Goal: Use online tool/utility: Utilize a website feature to perform a specific function

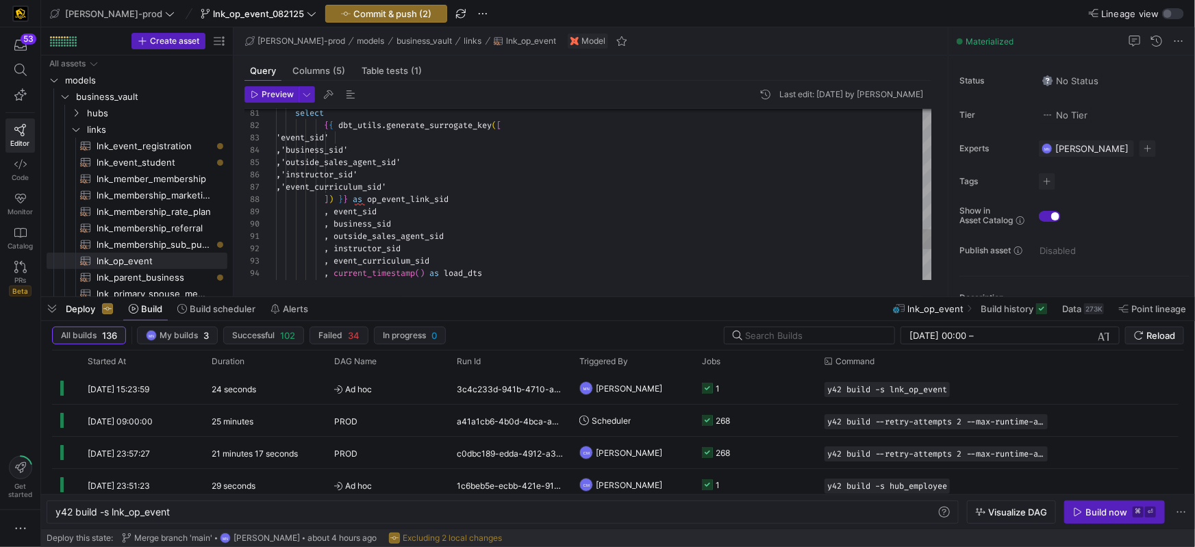
scroll to position [86, 10]
click at [615, 187] on div ",'event_curriculum_sid'" at bounding box center [604, 187] width 656 height 12
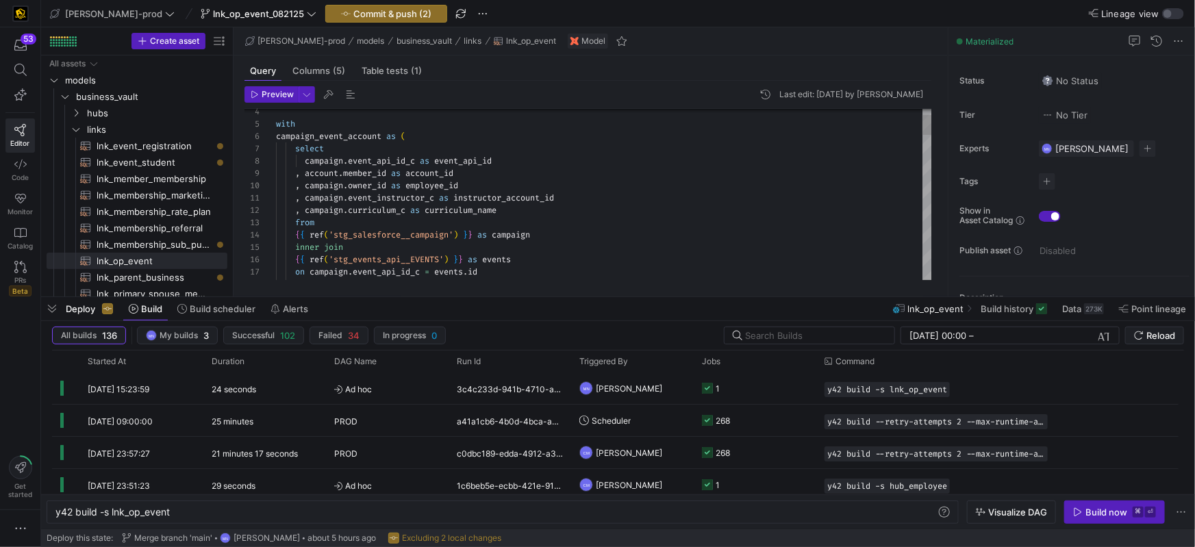
click at [309, 195] on span "campaign" at bounding box center [324, 198] width 38 height 11
drag, startPoint x: 486, startPoint y: 197, endPoint x: 558, endPoint y: 211, distance: 72.7
click at [482, 197] on span at bounding box center [479, 198] width 5 height 11
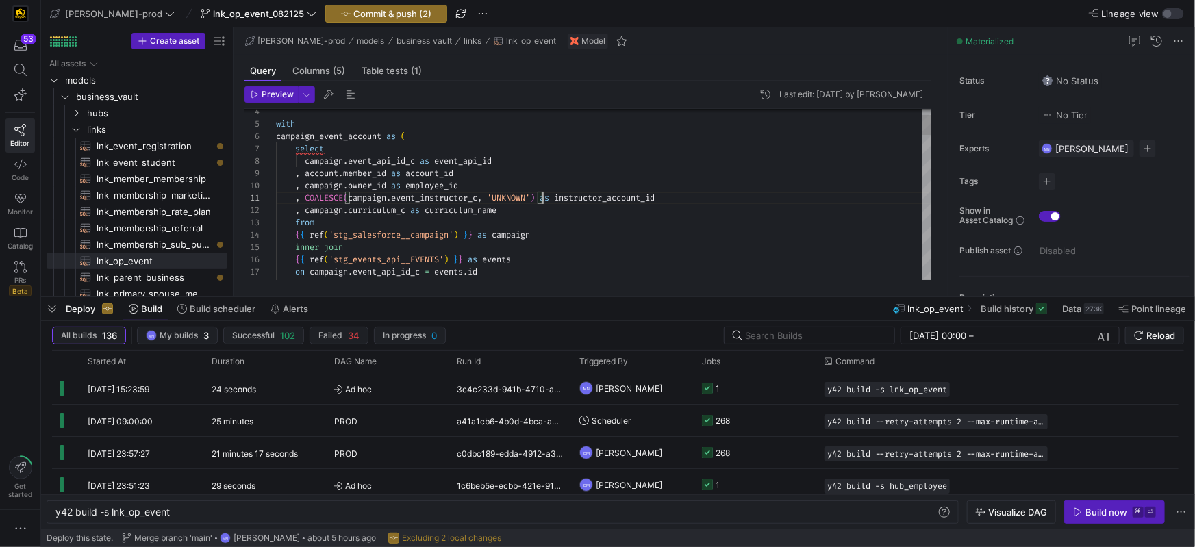
click at [339, 196] on span "COALESCE" at bounding box center [324, 198] width 38 height 11
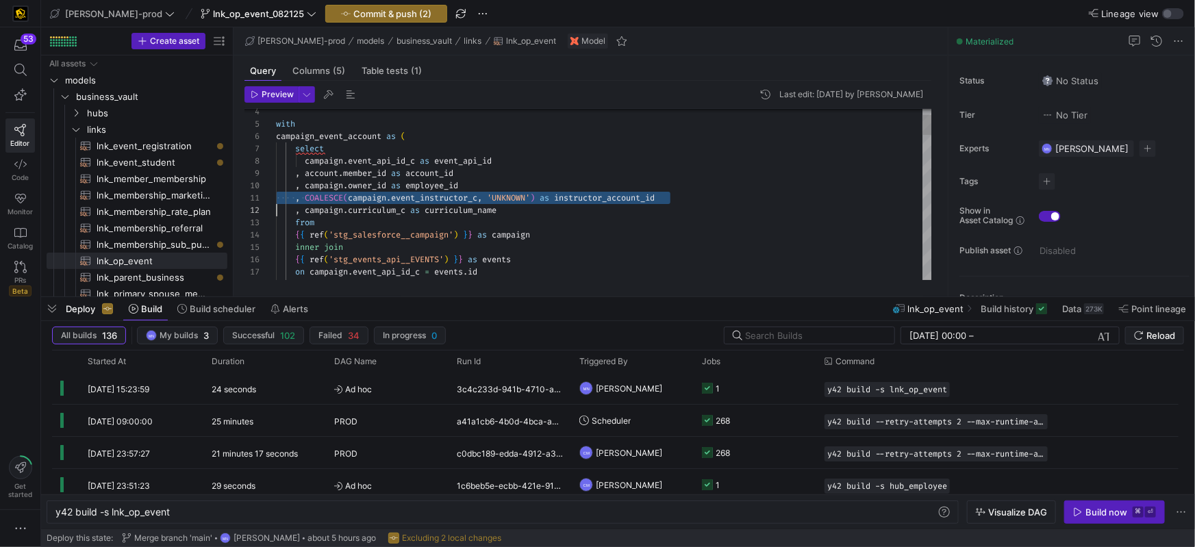
scroll to position [0, 0]
click at [347, 198] on span "(" at bounding box center [345, 198] width 5 height 11
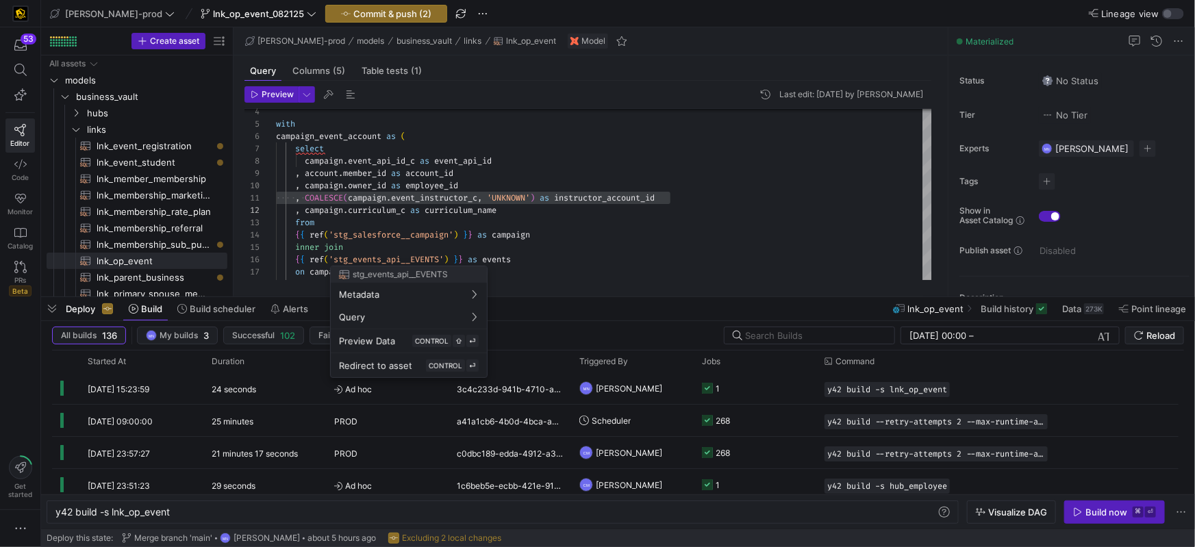
drag, startPoint x: 349, startPoint y: 197, endPoint x: 398, endPoint y: 214, distance: 52.0
click at [349, 197] on div at bounding box center [597, 273] width 1195 height 547
click at [353, 197] on div at bounding box center [597, 273] width 1195 height 547
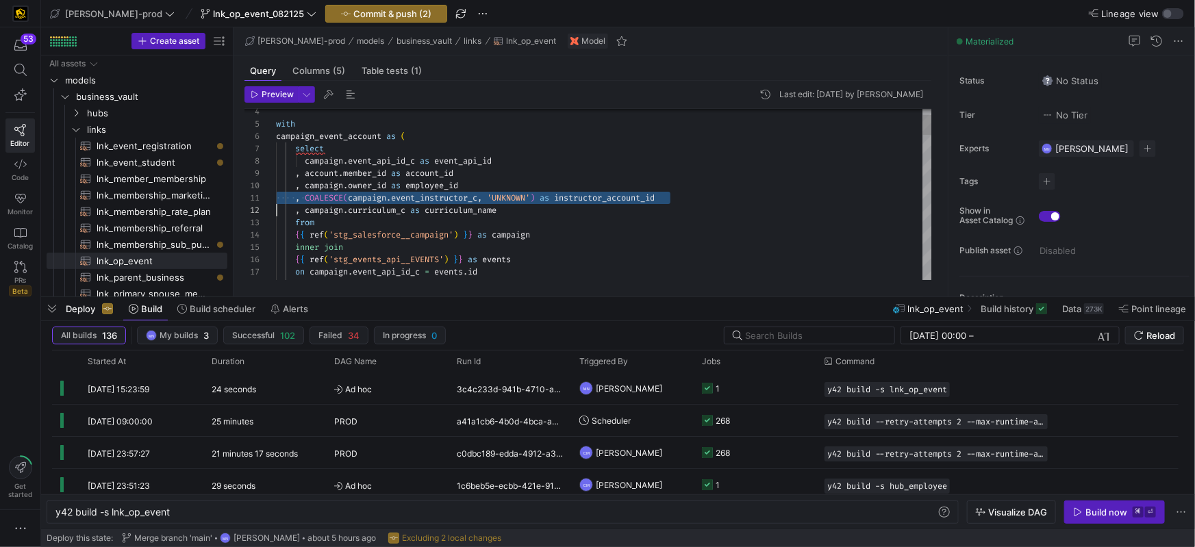
click at [354, 197] on span "campaign" at bounding box center [367, 198] width 38 height 11
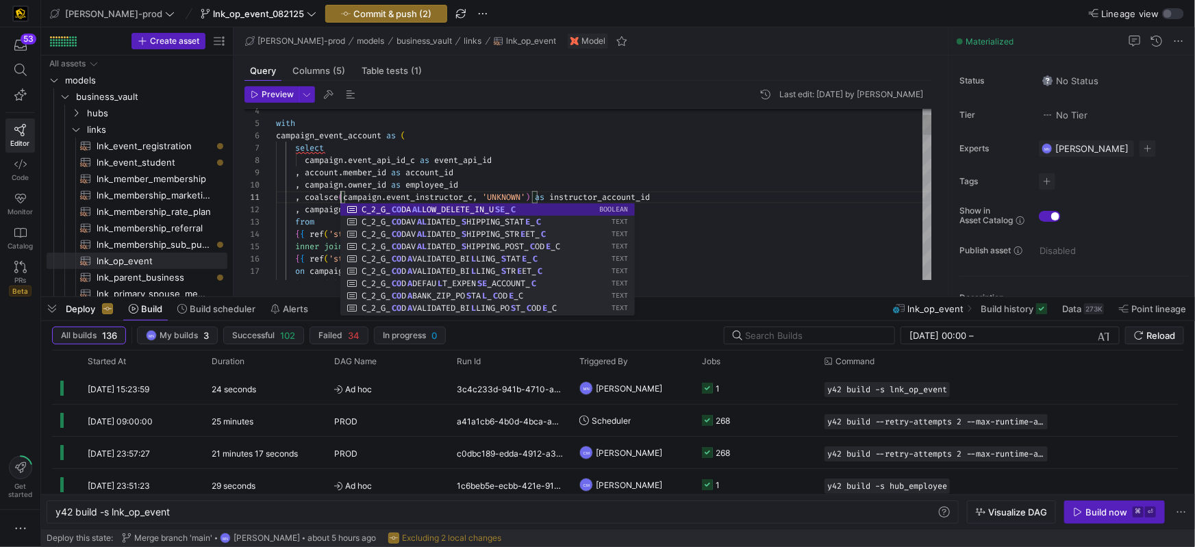
scroll to position [0, 64]
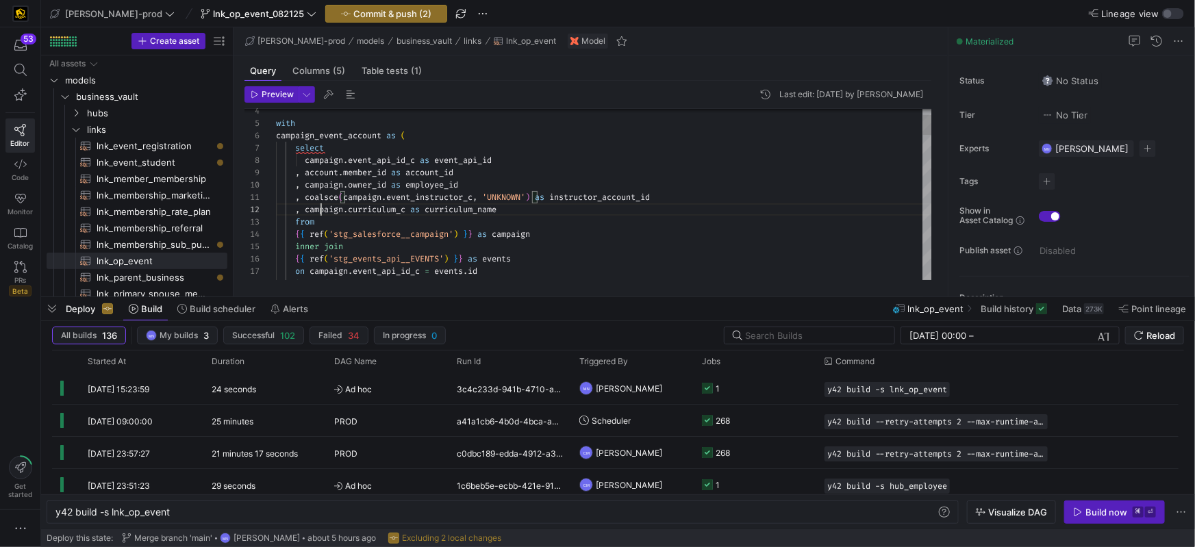
drag, startPoint x: 323, startPoint y: 206, endPoint x: 314, endPoint y: 214, distance: 11.2
click at [309, 209] on span "campaign" at bounding box center [324, 209] width 38 height 11
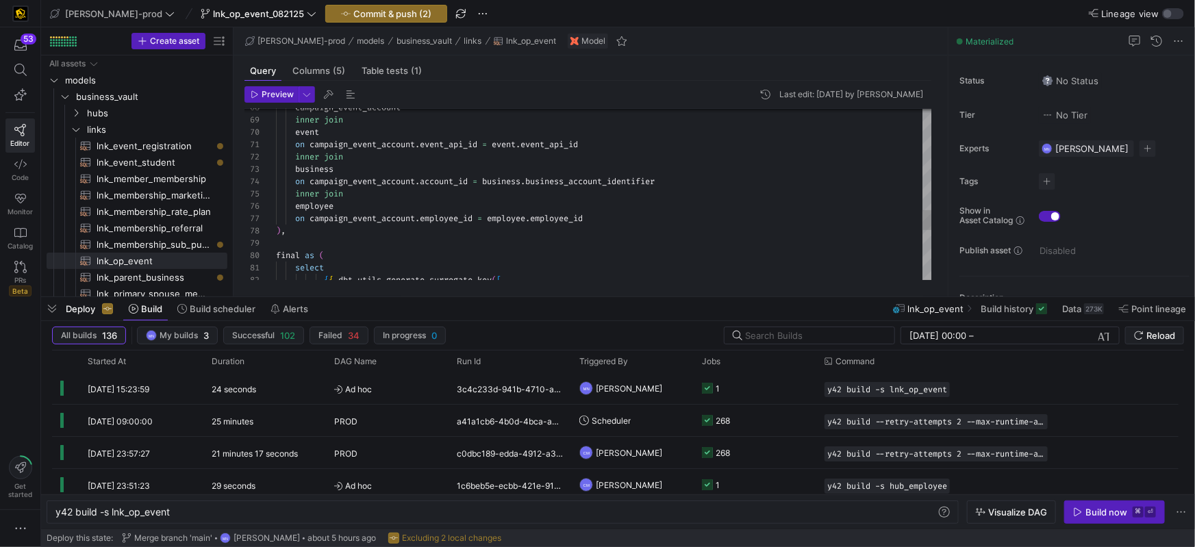
scroll to position [74, 315]
click at [612, 219] on div "on campaign_event_account . employee_id = employee . employee_id" at bounding box center [604, 218] width 656 height 12
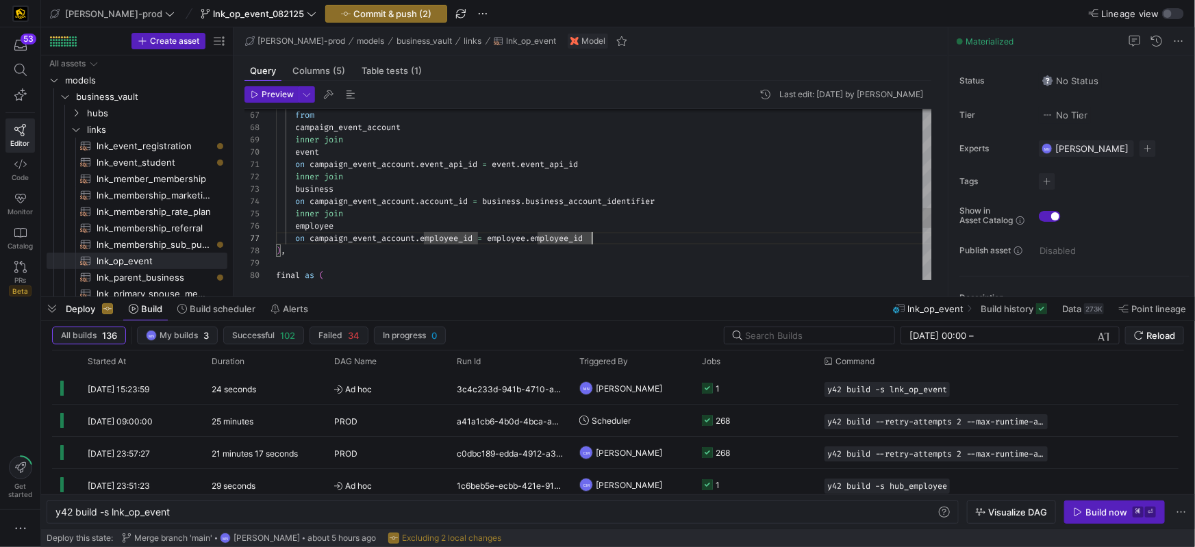
click at [608, 235] on div "on campaign_event_account . employee_id = employee . employee_id" at bounding box center [604, 238] width 656 height 12
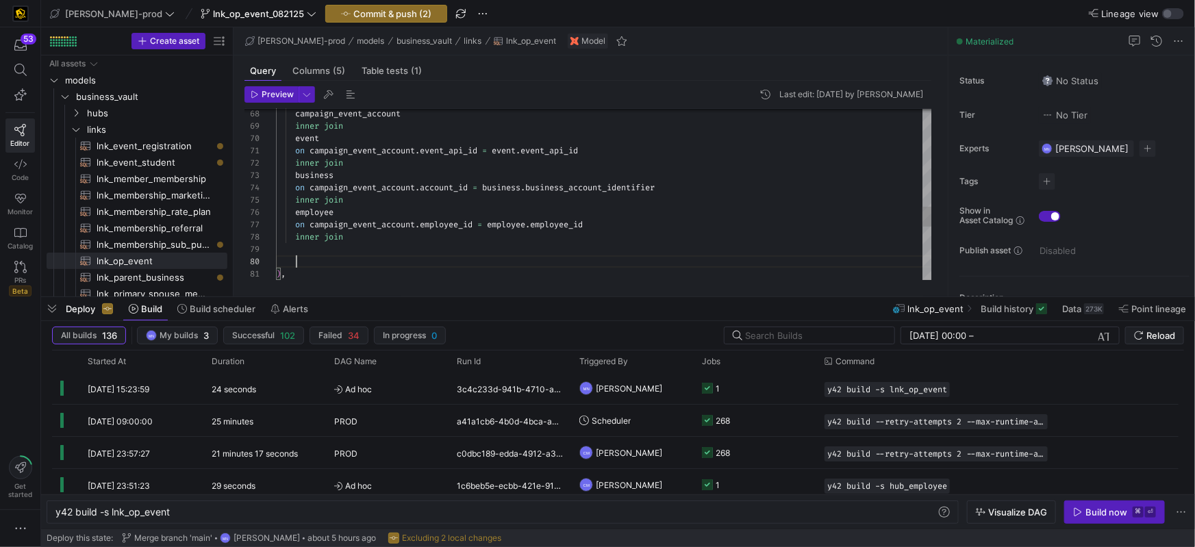
click at [430, 239] on div "inner join" at bounding box center [604, 237] width 656 height 12
drag, startPoint x: 611, startPoint y: 224, endPoint x: 295, endPoint y: 224, distance: 316.5
click at [295, 224] on div "on campaign_event_account . employee_id = employee . employee_id" at bounding box center [604, 225] width 656 height 12
click at [306, 249] on div at bounding box center [604, 249] width 656 height 12
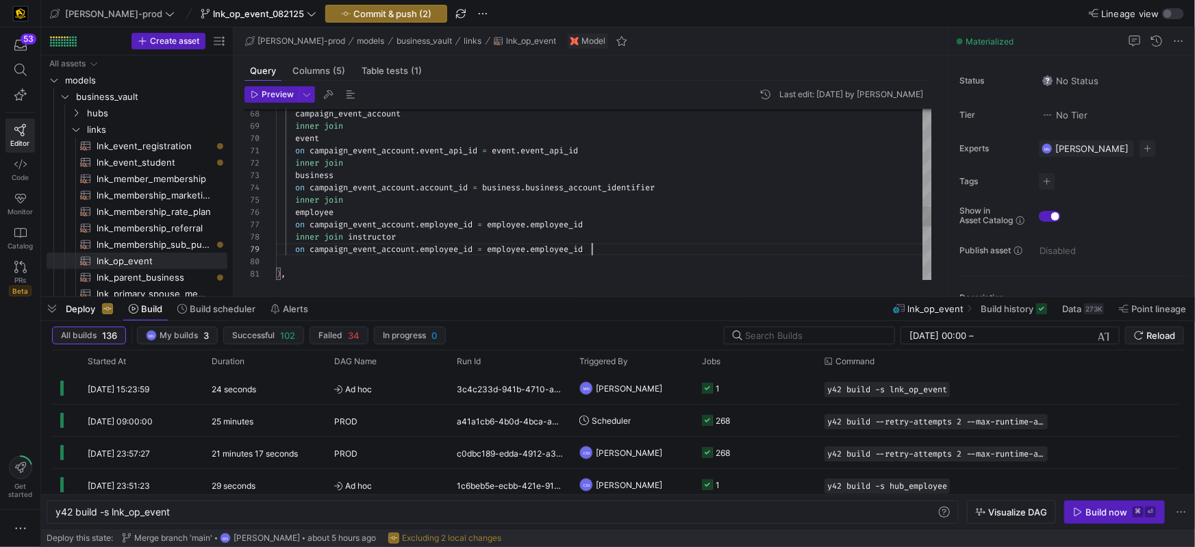
scroll to position [99, 315]
click at [570, 250] on div "campaign_event_account inner join event on campaign_event_account . event_api_i…" at bounding box center [604, 3] width 656 height 1466
click at [570, 250] on span "employee_id" at bounding box center [556, 249] width 53 height 11
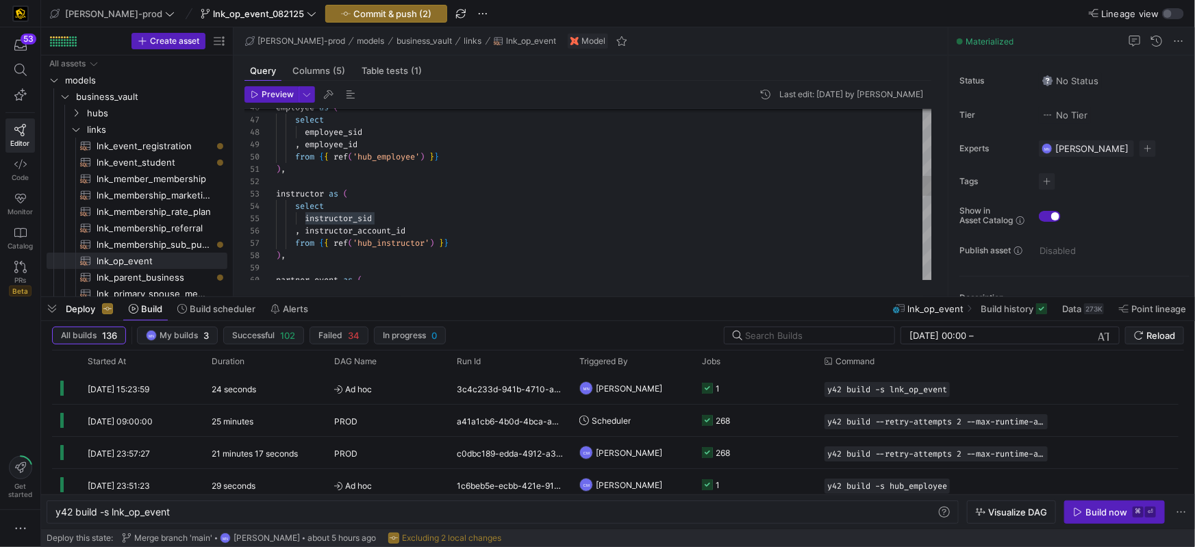
click at [390, 227] on div "partner_event as ( ) , from { { ref ( 'hub_instructor' ) } } , instructor_accou…" at bounding box center [604, 269] width 656 height 1466
click at [390, 227] on div "partner_event as ( ) , from { { ref ( 'hub_instructor' ) } } , instructor_accou…" at bounding box center [604, 271] width 656 height 1466
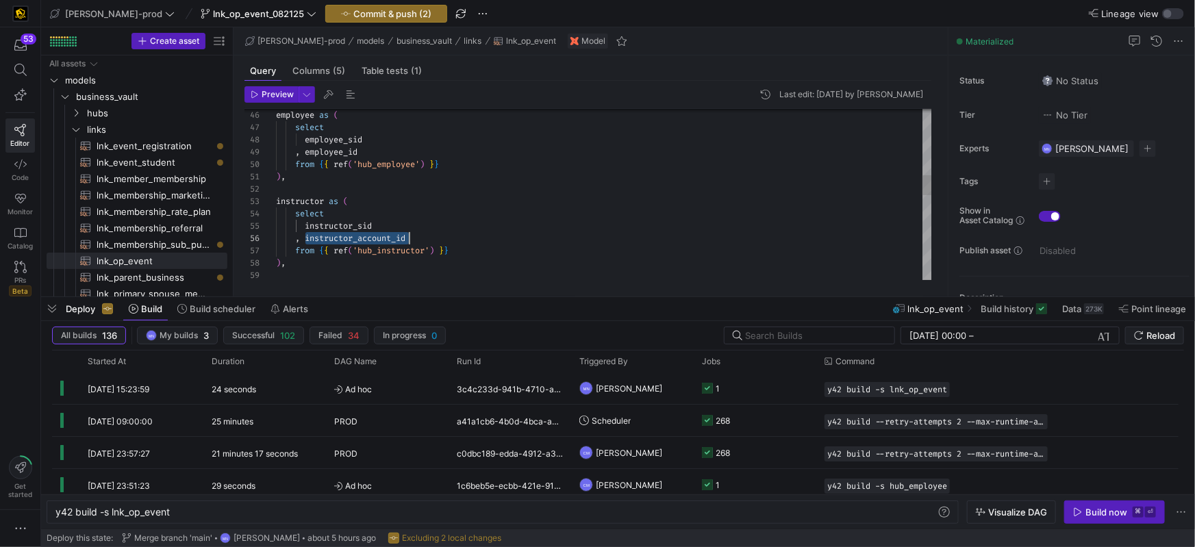
scroll to position [62, 133]
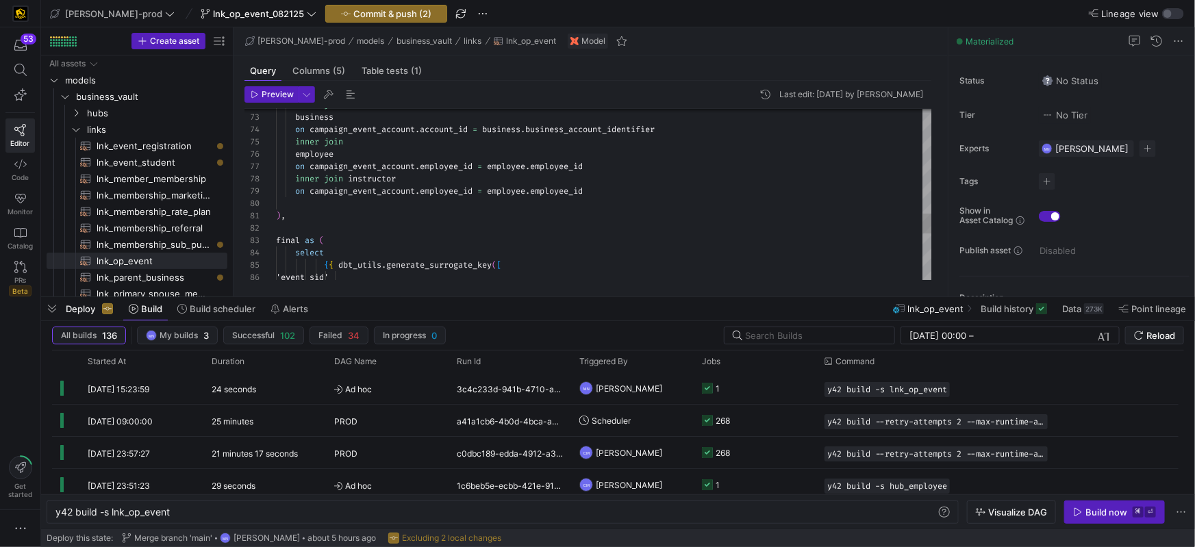
click at [569, 190] on span "employee_id" at bounding box center [556, 191] width 53 height 11
click at [519, 193] on span "employee" at bounding box center [506, 191] width 38 height 11
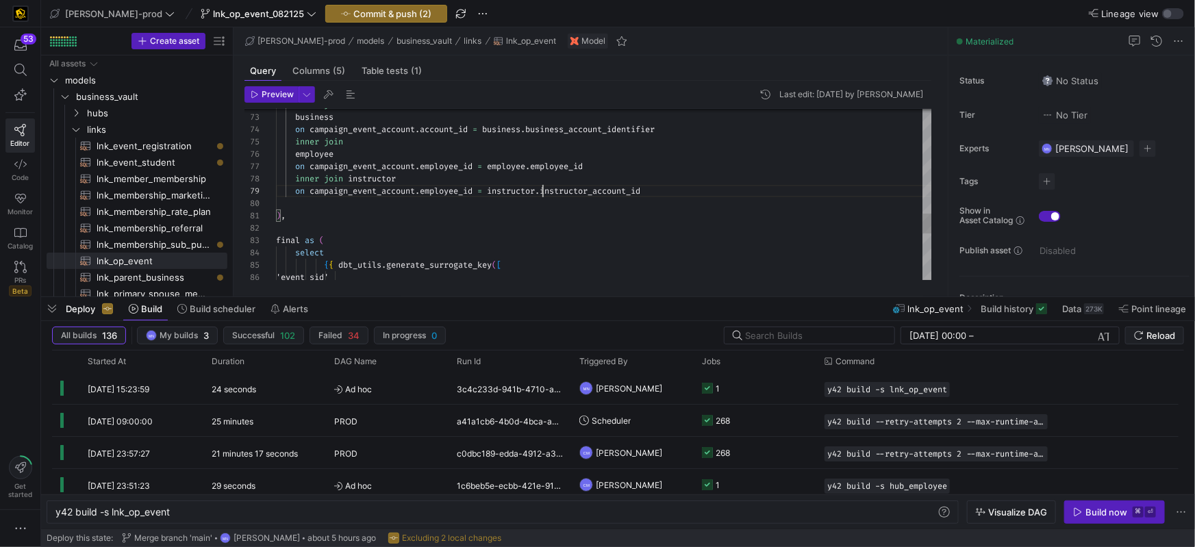
scroll to position [99, 266]
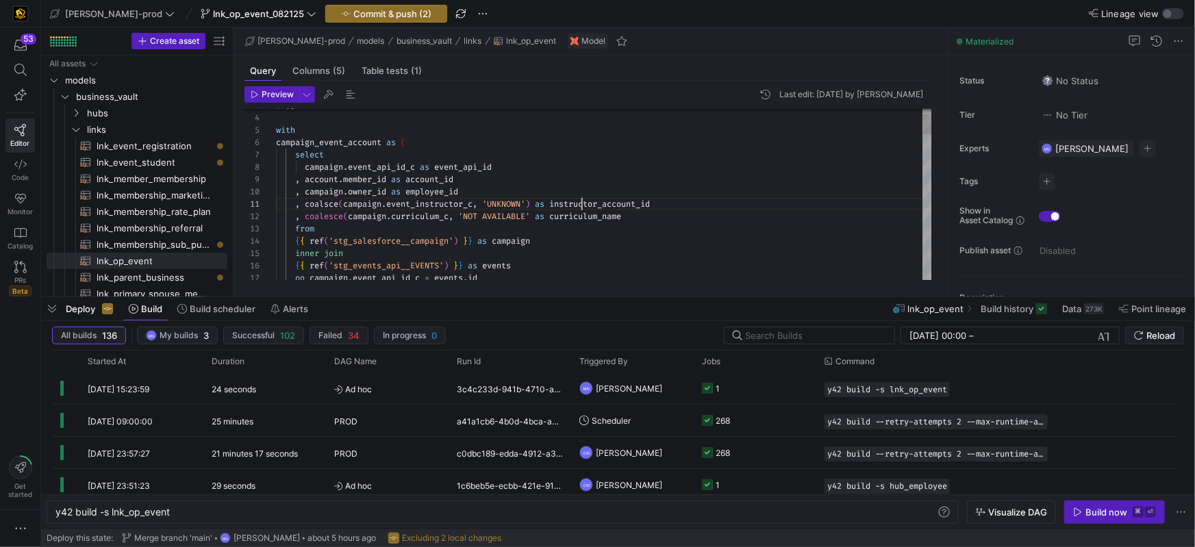
click at [580, 203] on span "instructor_account_id" at bounding box center [599, 204] width 101 height 11
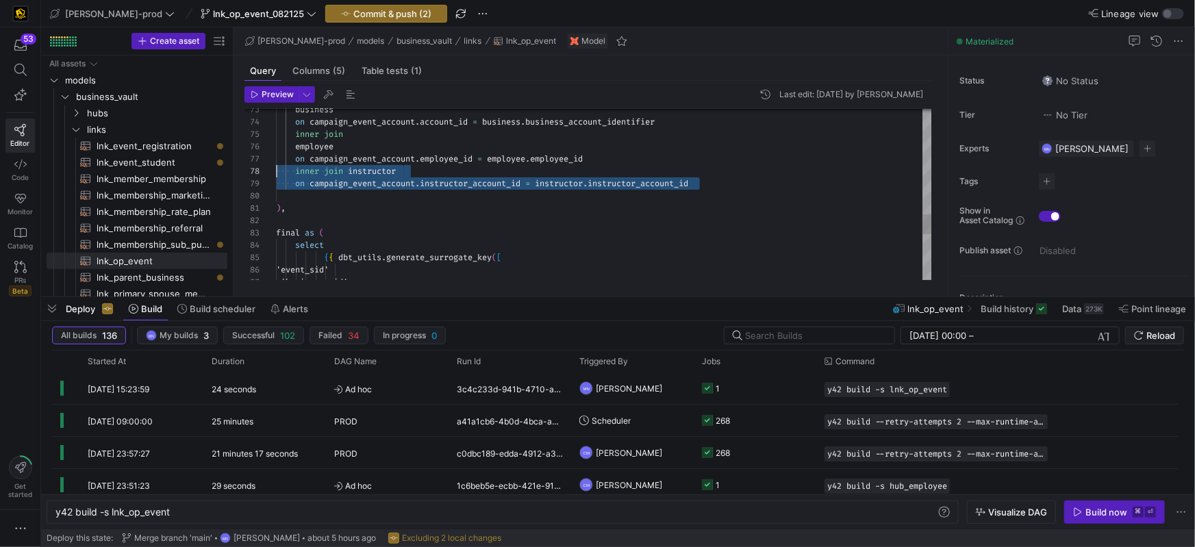
scroll to position [86, 0]
drag, startPoint x: 669, startPoint y: 181, endPoint x: 271, endPoint y: 173, distance: 397.4
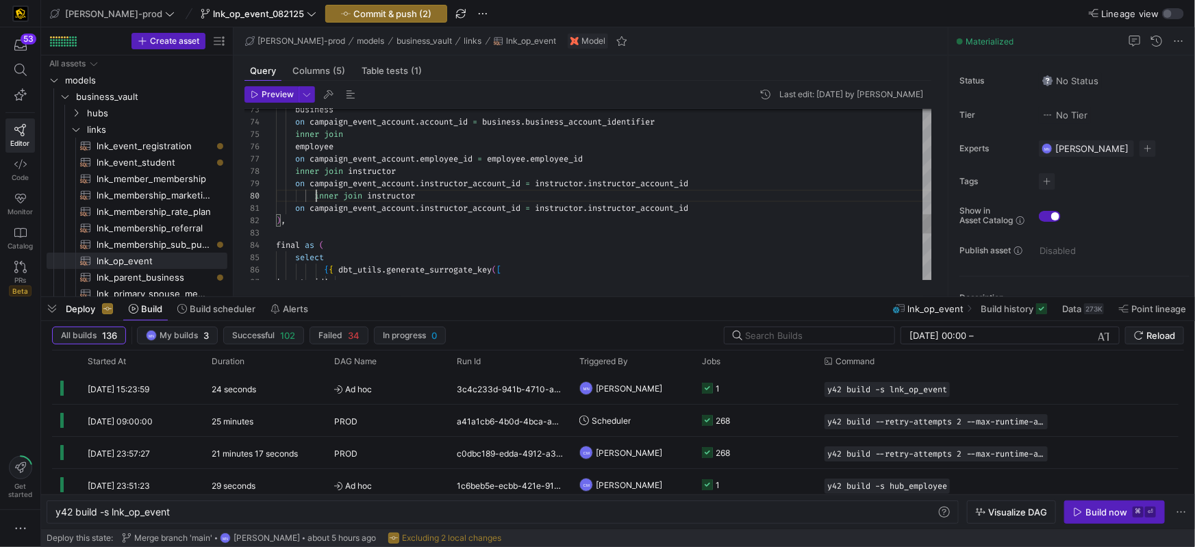
scroll to position [110, 40]
drag, startPoint x: 315, startPoint y: 193, endPoint x: 339, endPoint y: 187, distance: 24.6
click at [315, 193] on span "inner" at bounding box center [326, 195] width 24 height 11
click at [367, 193] on span "instructor" at bounding box center [372, 195] width 48 height 11
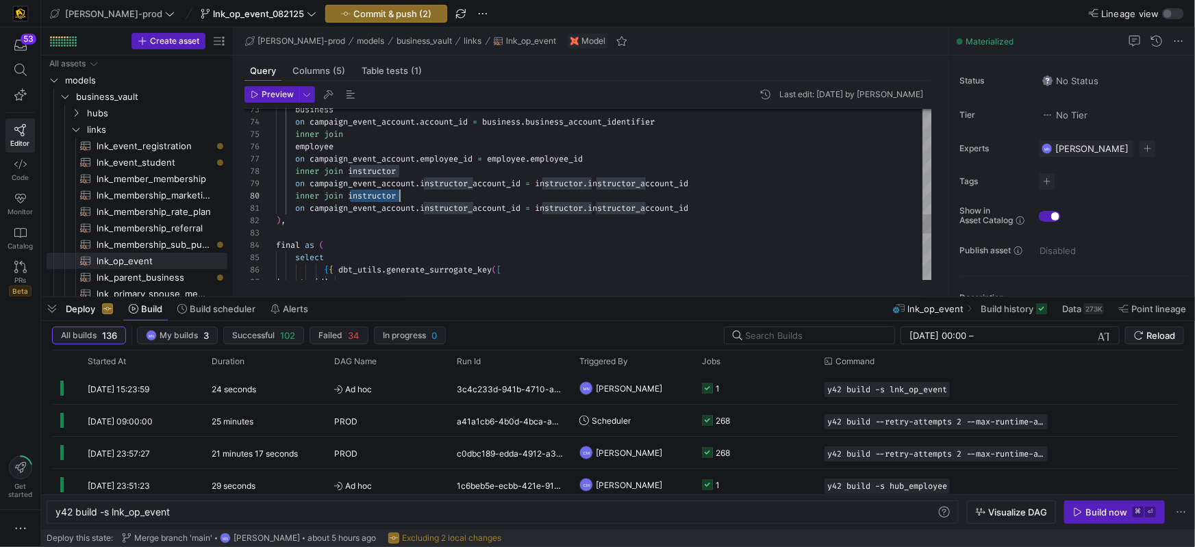
click at [367, 193] on span "instructor" at bounding box center [372, 195] width 48 height 11
click at [484, 205] on span "instructor_account_id" at bounding box center [470, 208] width 101 height 11
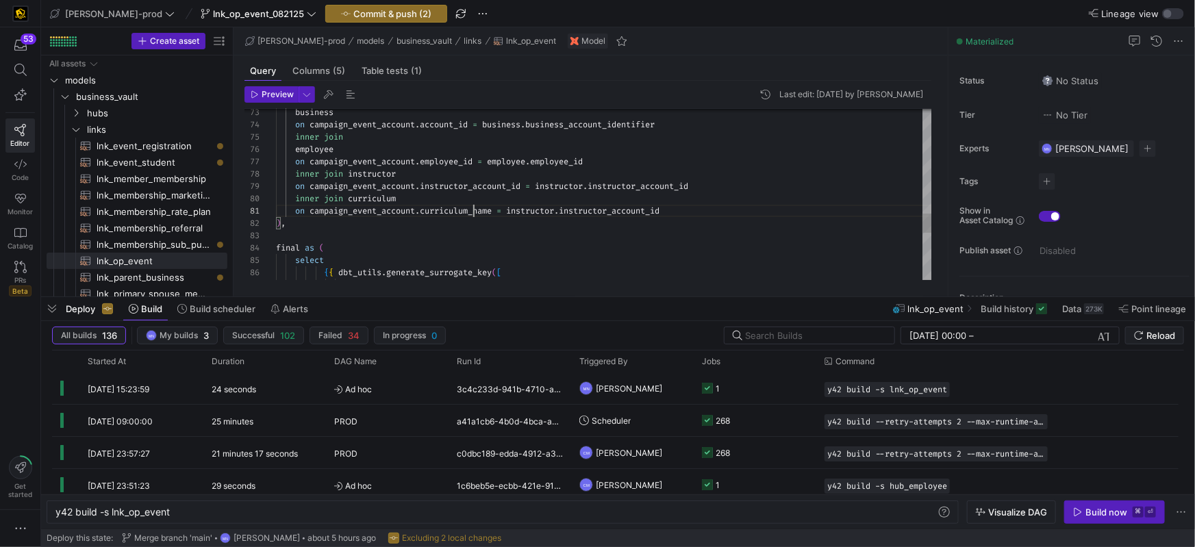
click at [535, 212] on span "instructor" at bounding box center [530, 211] width 48 height 11
drag, startPoint x: 535, startPoint y: 212, endPoint x: 528, endPoint y: 241, distance: 29.7
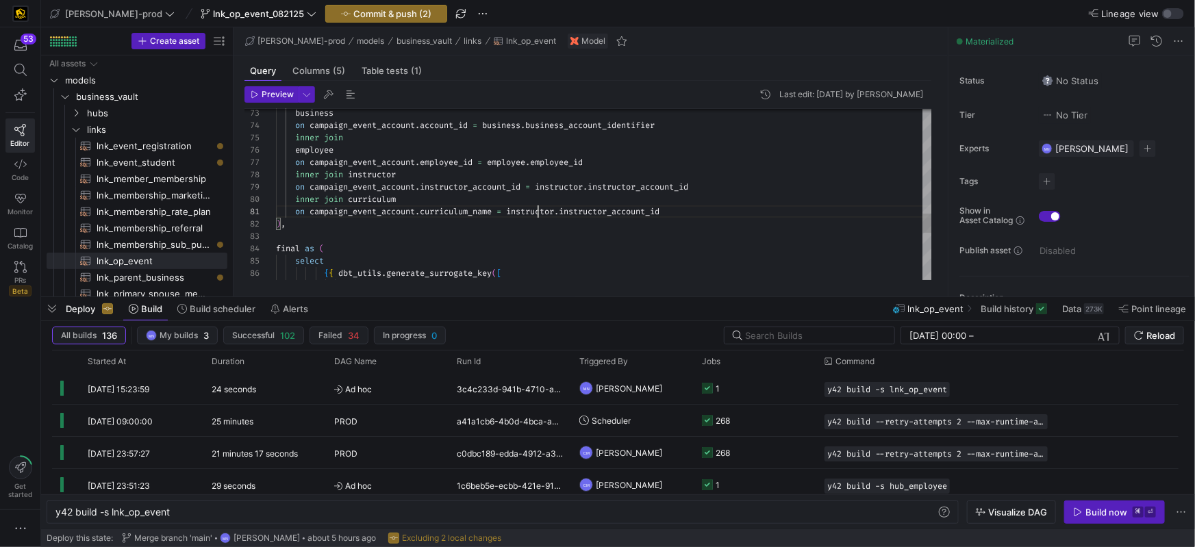
click at [535, 212] on span "instructor" at bounding box center [530, 211] width 48 height 11
drag, startPoint x: 630, startPoint y: 212, endPoint x: 513, endPoint y: 216, distance: 117.2
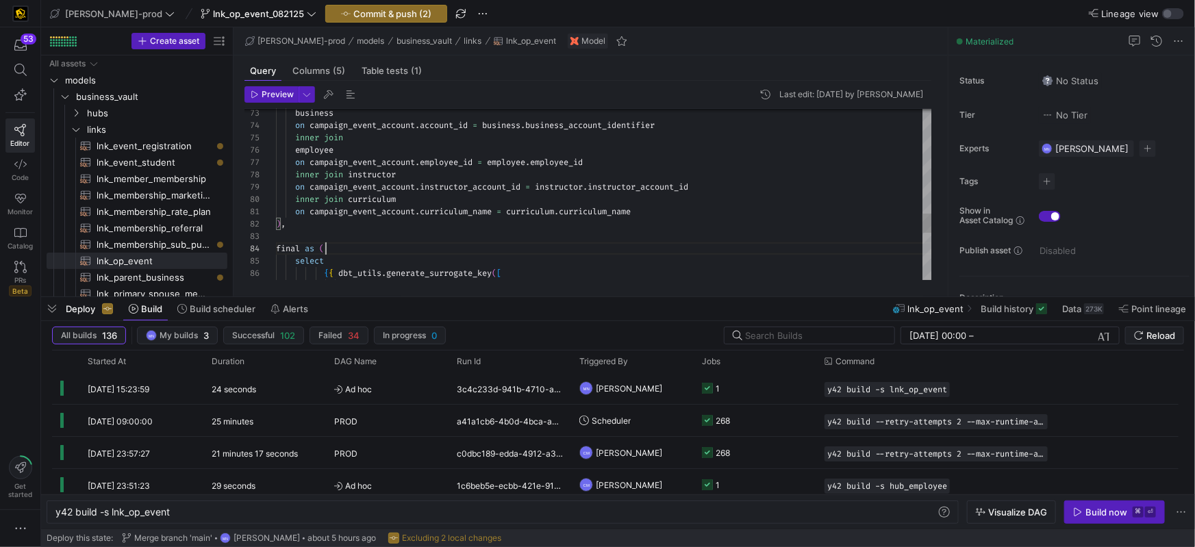
click at [510, 244] on div "final as (" at bounding box center [604, 249] width 656 height 12
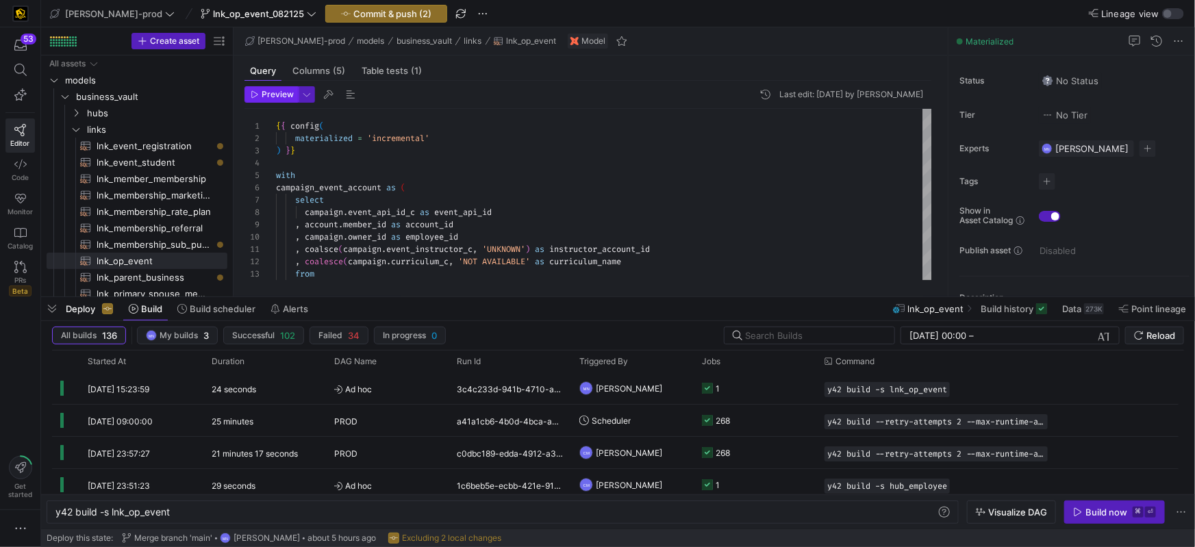
type textarea "on campaign_event_account.curriculum_name = curriculum.curriculum_name ), final…"
click at [282, 93] on span "Preview" at bounding box center [278, 95] width 32 height 10
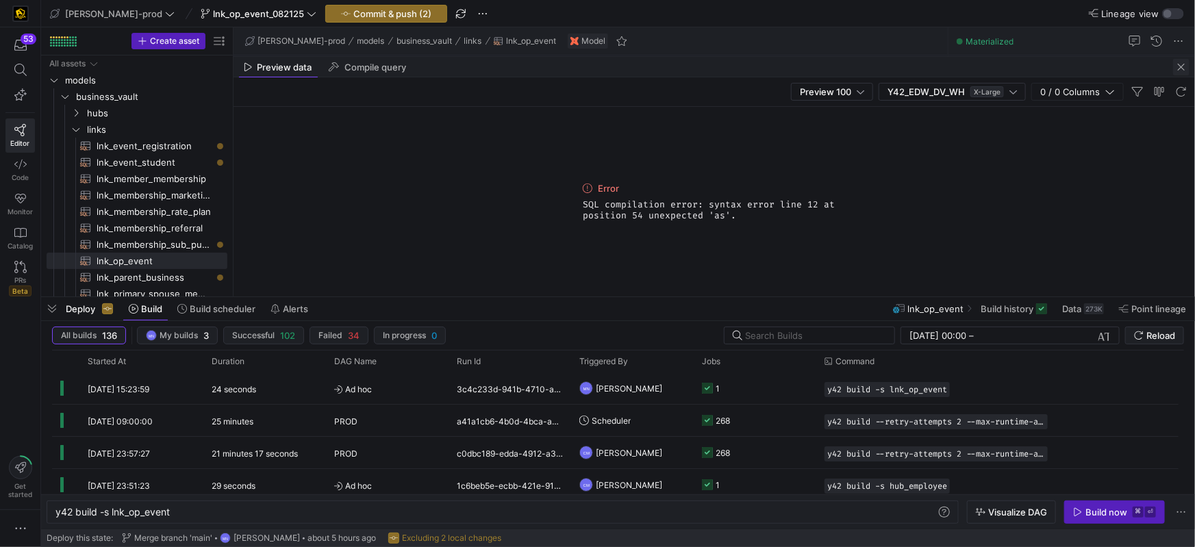
click at [1184, 68] on span "button" at bounding box center [1182, 67] width 16 height 16
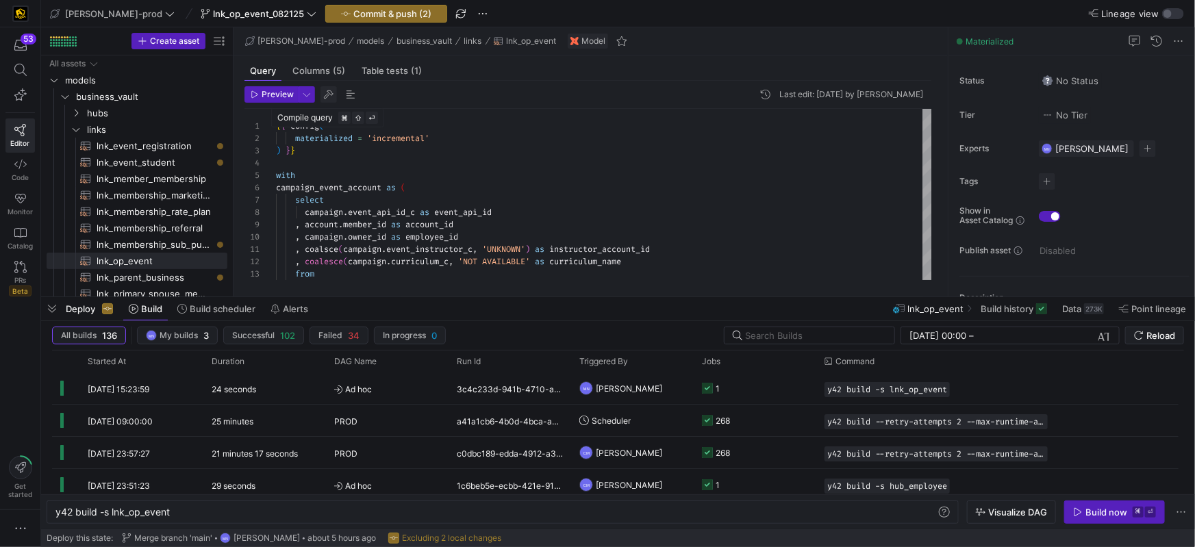
click at [323, 96] on span "button" at bounding box center [329, 94] width 16 height 16
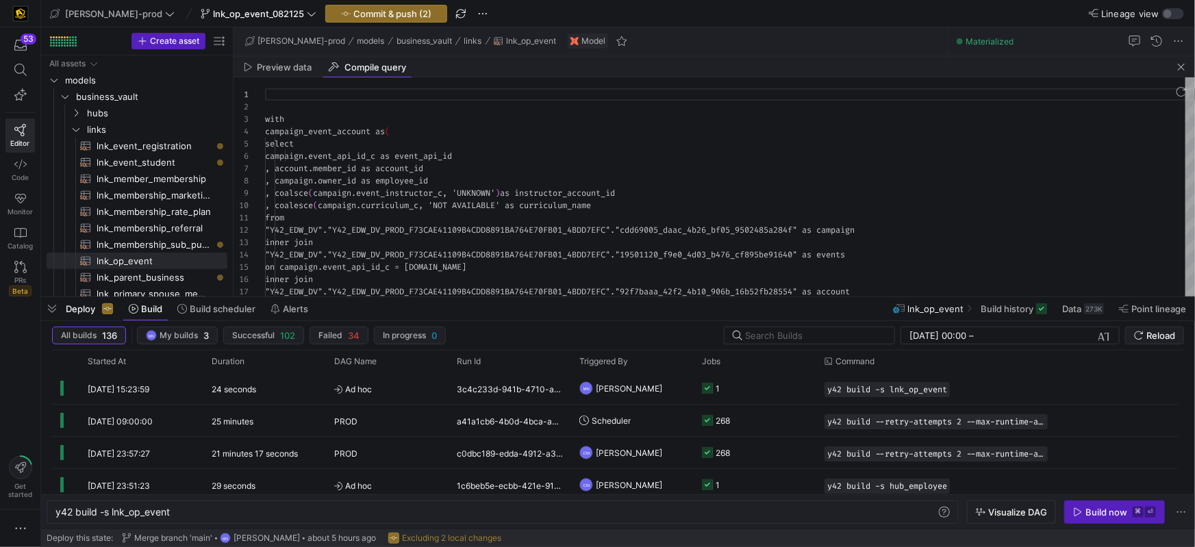
scroll to position [123, 0]
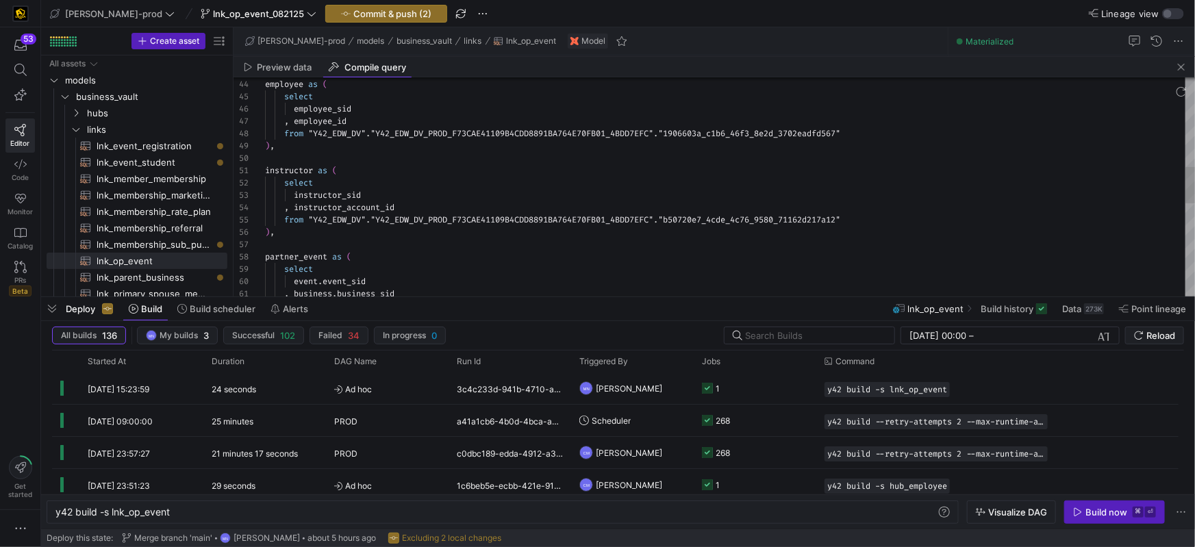
click at [534, 168] on div "employee as ( select employee_sid , employee_id from "Y42_EDW_DV" . "Y42_EDW_DV…" at bounding box center [730, 196] width 930 height 1318
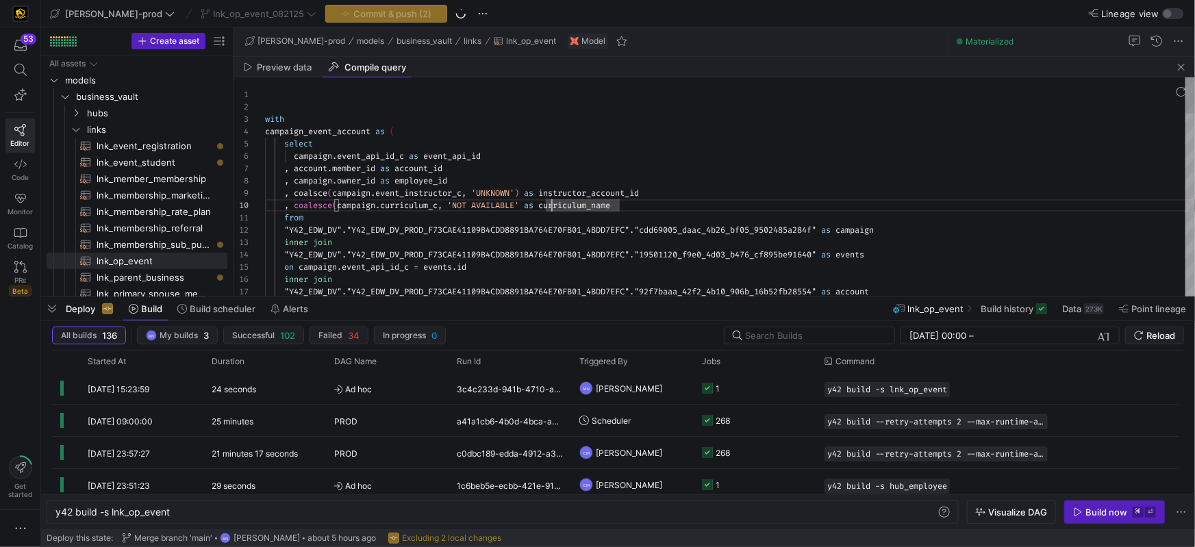
drag, startPoint x: 528, startPoint y: 206, endPoint x: 535, endPoint y: 207, distance: 7.6
click at [524, 206] on span at bounding box center [521, 205] width 5 height 11
type textarea "with campaign_event_account as ( select campaign.event_api_id_c as event_api_id…"
click at [1184, 66] on span "button" at bounding box center [1182, 67] width 16 height 16
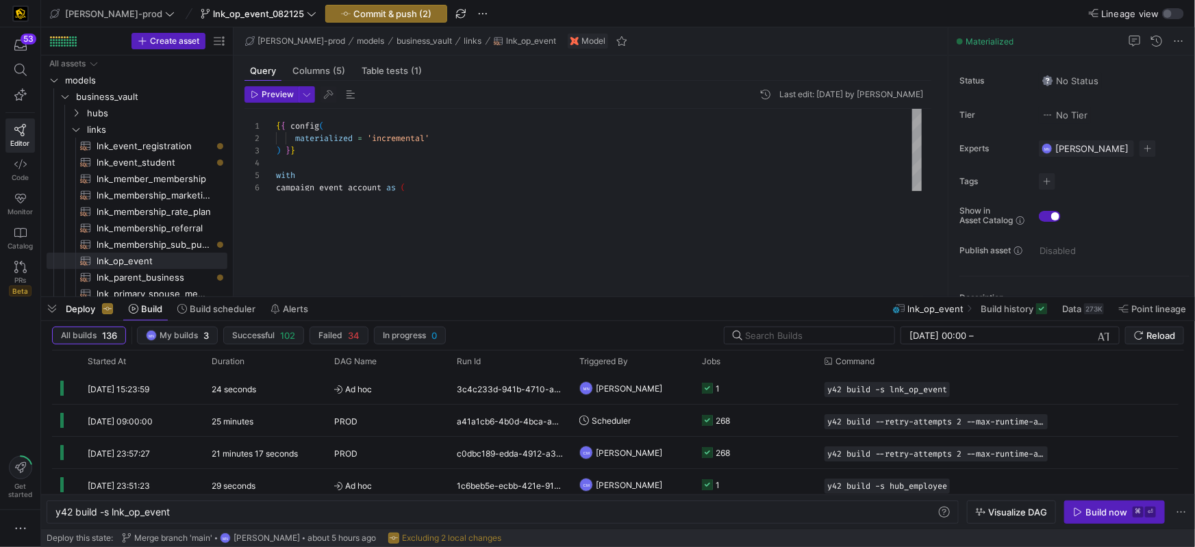
scroll to position [0, 0]
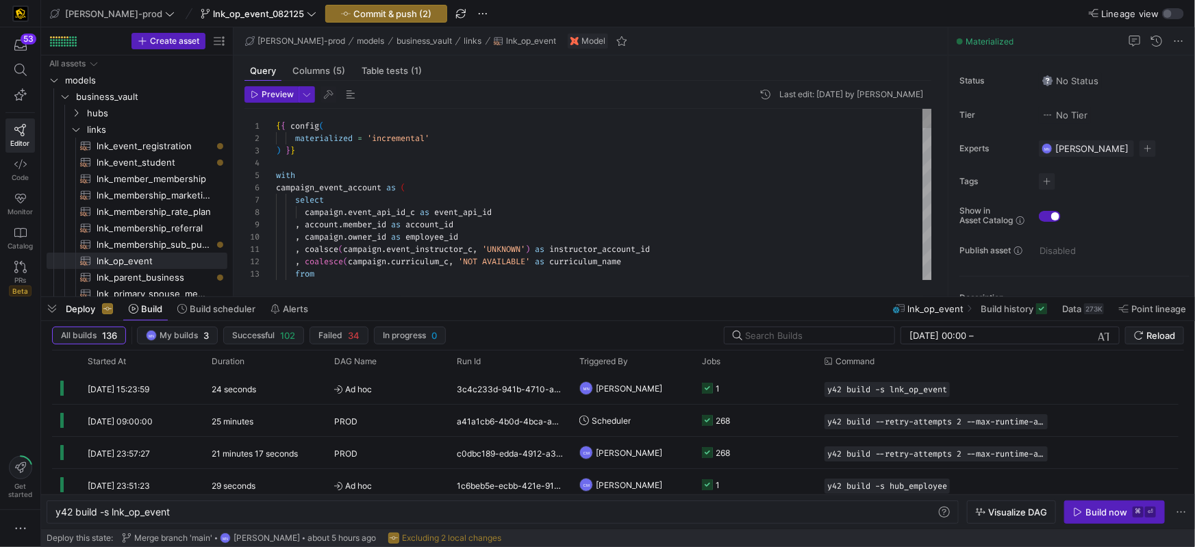
click at [530, 264] on span "'NOT AVAILABLE'" at bounding box center [494, 261] width 72 height 11
drag, startPoint x: 285, startPoint y: 93, endPoint x: 311, endPoint y: 96, distance: 26.2
click at [287, 93] on span "Preview" at bounding box center [278, 95] width 32 height 10
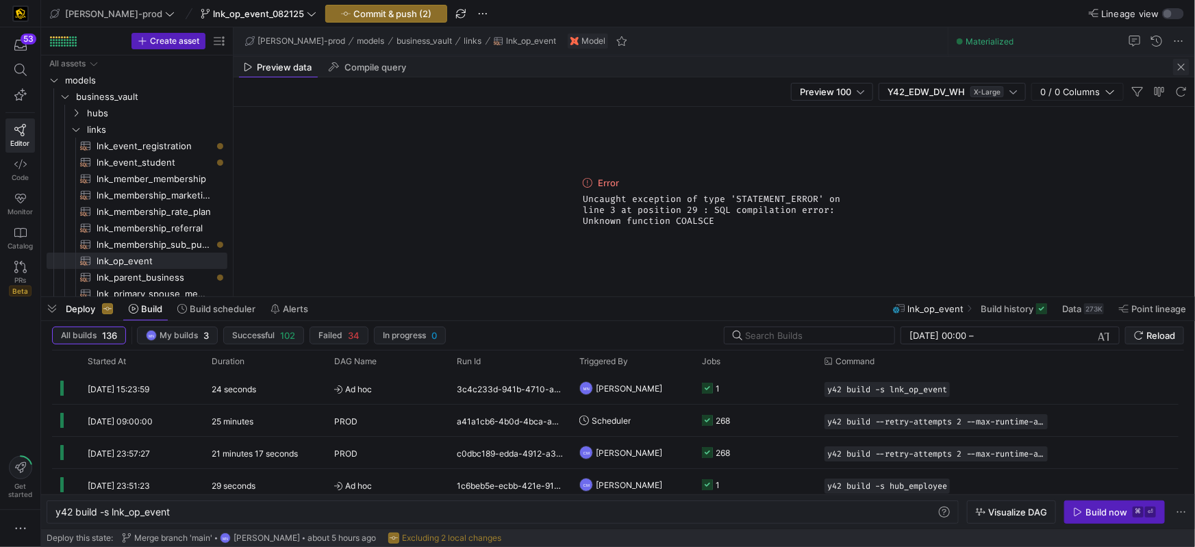
click at [1179, 71] on span "button" at bounding box center [1182, 67] width 16 height 16
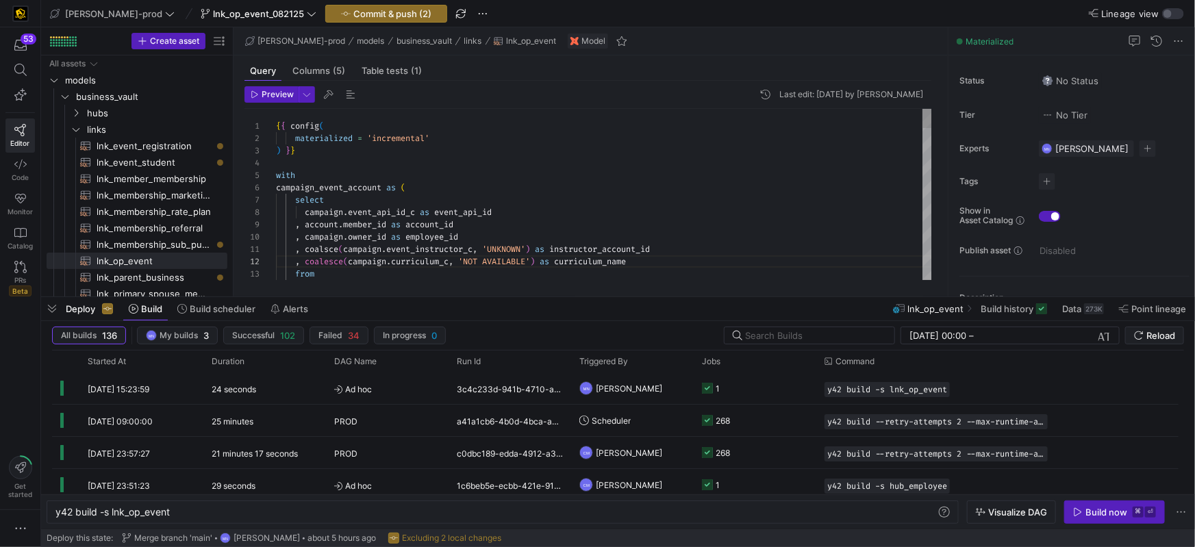
click at [328, 251] on span "coalsce" at bounding box center [322, 249] width 34 height 11
click at [277, 99] on span "Preview" at bounding box center [278, 95] width 32 height 10
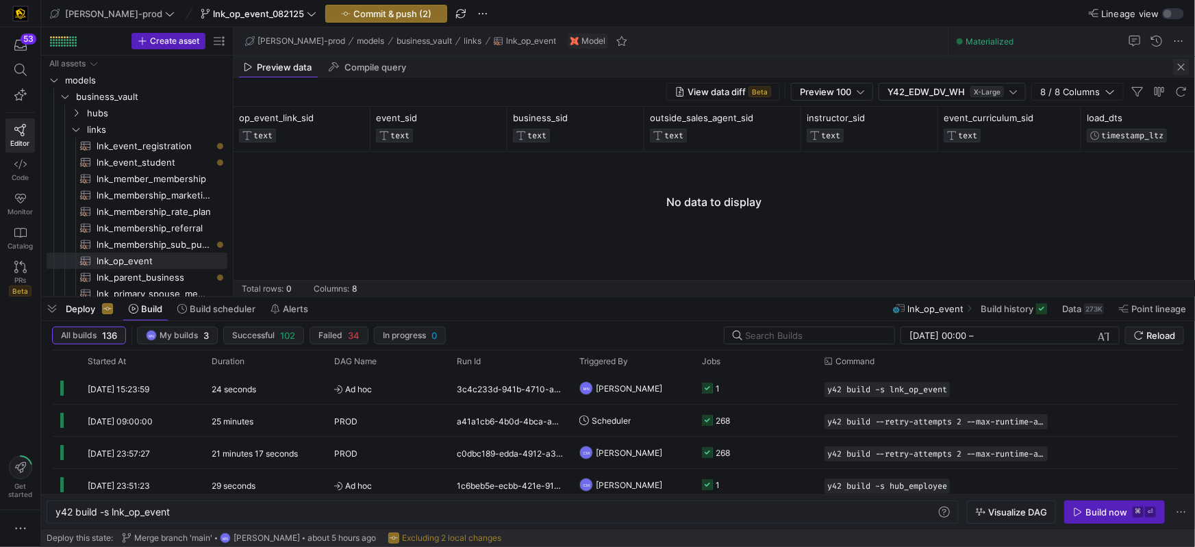
click at [1184, 69] on span "button" at bounding box center [1182, 67] width 16 height 16
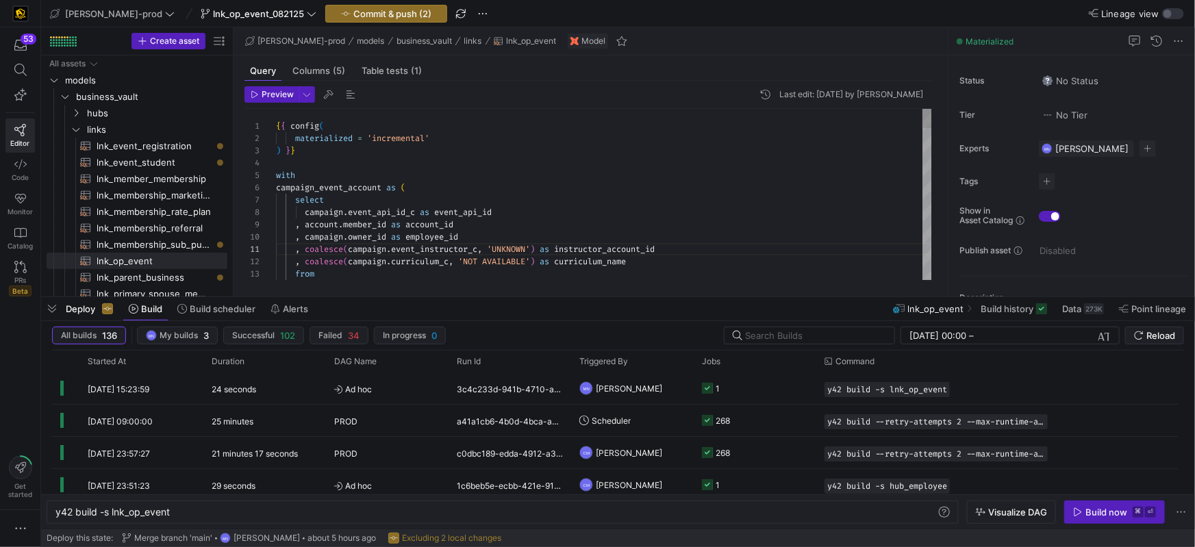
type textarea "{{ config( materialized = 'incremental' ) }} with campaign_event_account as ( s…"
